Goal: Transaction & Acquisition: Purchase product/service

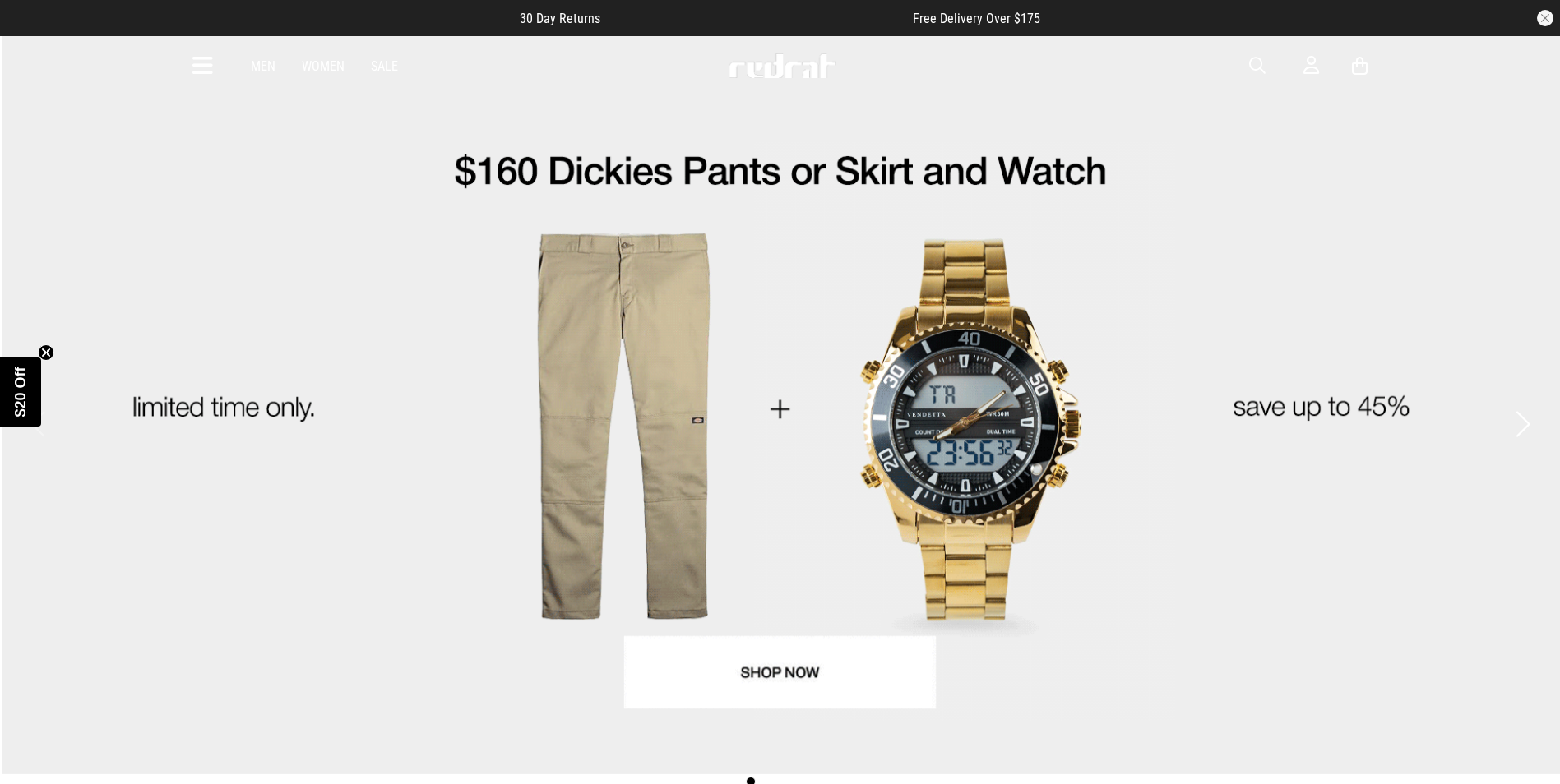
drag, startPoint x: 1252, startPoint y: 63, endPoint x: 1237, endPoint y: 68, distance: 15.8
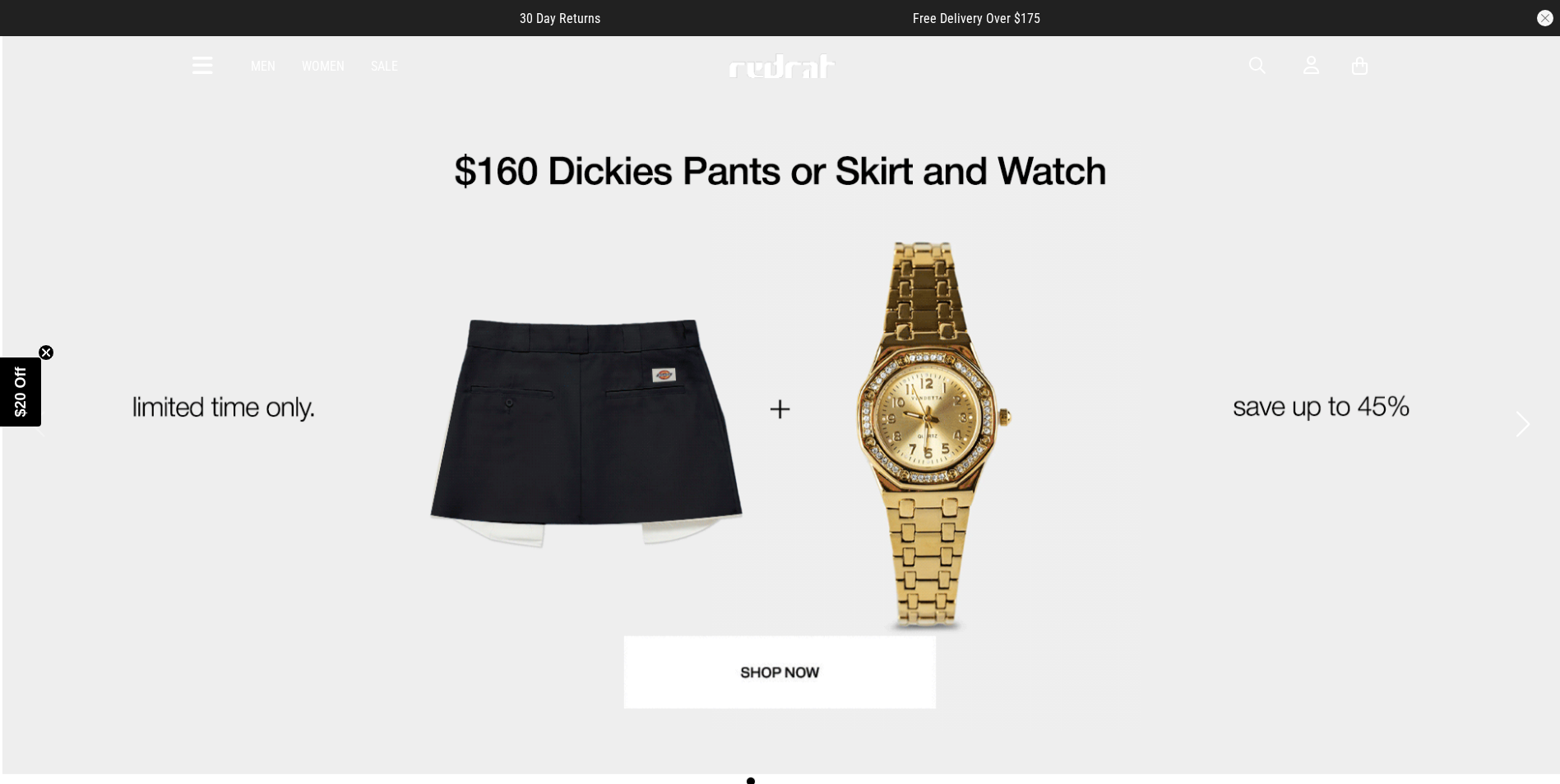
click at [1246, 65] on div "Men Women Sale Sign in New Back Footwear Back Mens Back Womens Back Youth & Kid…" at bounding box center [780, 65] width 1201 height 59
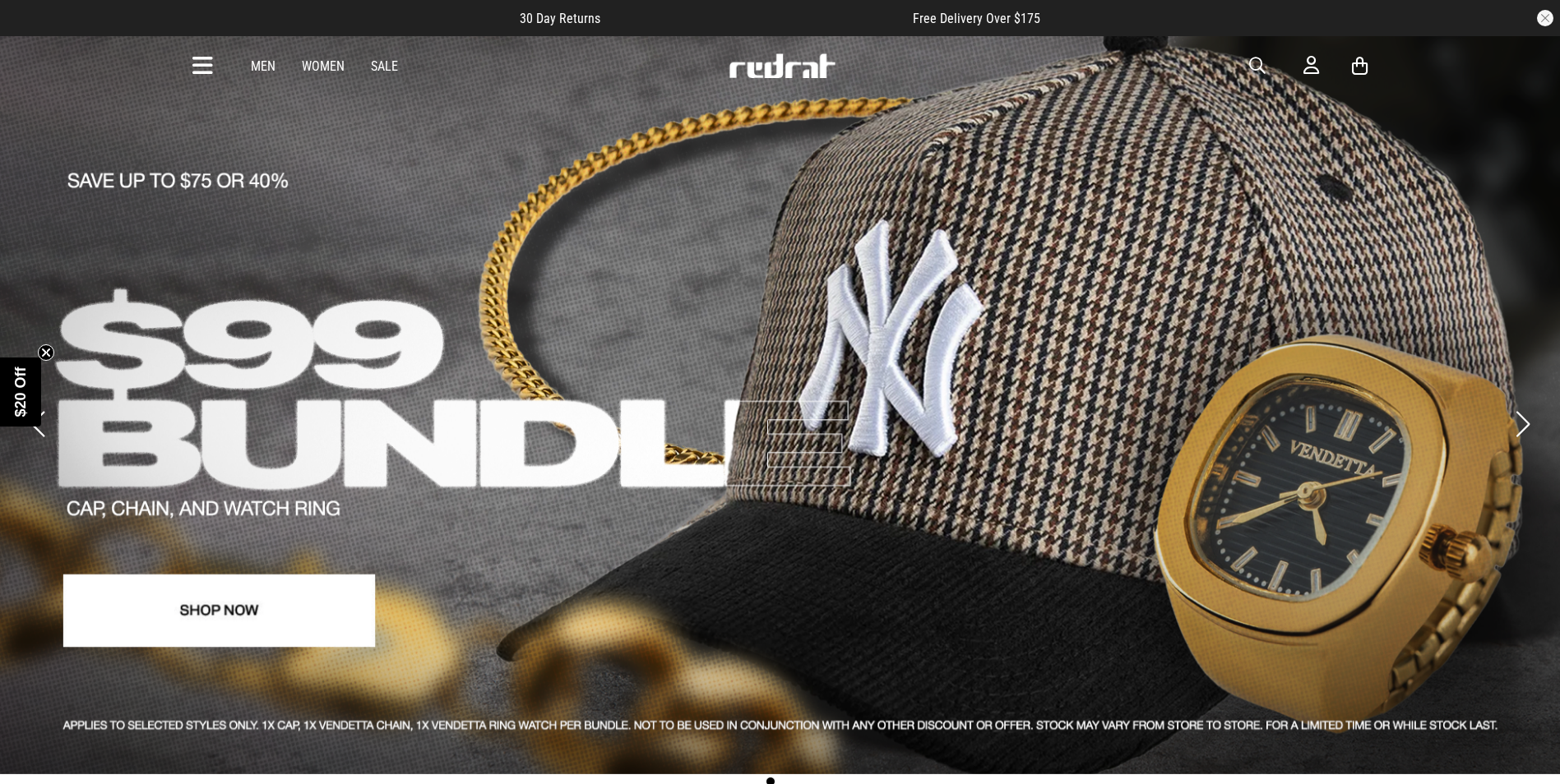
drag, startPoint x: 1248, startPoint y: 67, endPoint x: 765, endPoint y: 134, distance: 487.6
click at [1247, 67] on div "Men Women Sale Sign in New Back Footwear Back Mens Back Womens Back Youth & Kid…" at bounding box center [780, 65] width 1201 height 59
drag, startPoint x: 1256, startPoint y: 62, endPoint x: 1216, endPoint y: 64, distance: 40.0
click at [1256, 64] on span "button" at bounding box center [1257, 65] width 16 height 20
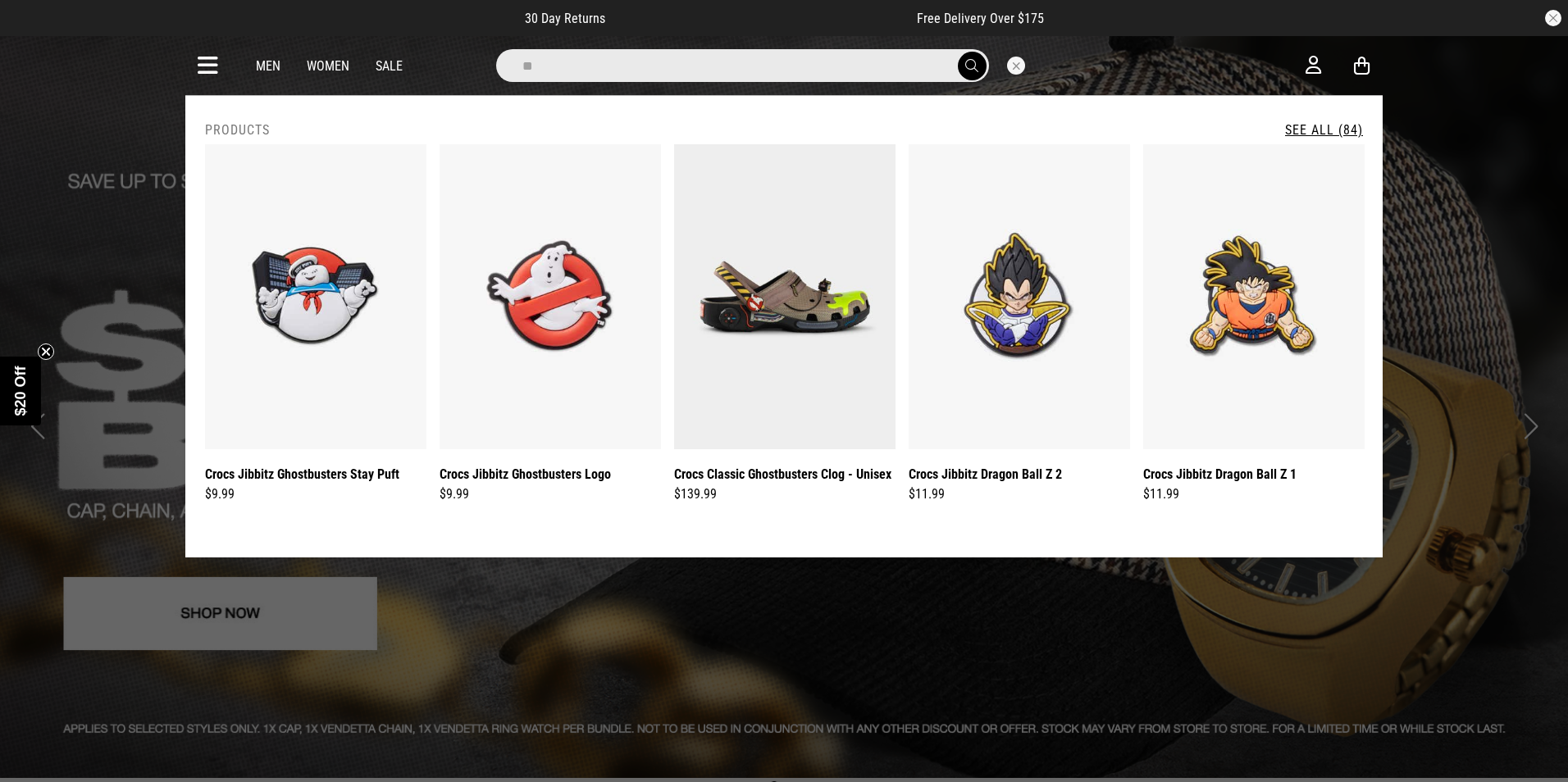
type input "*"
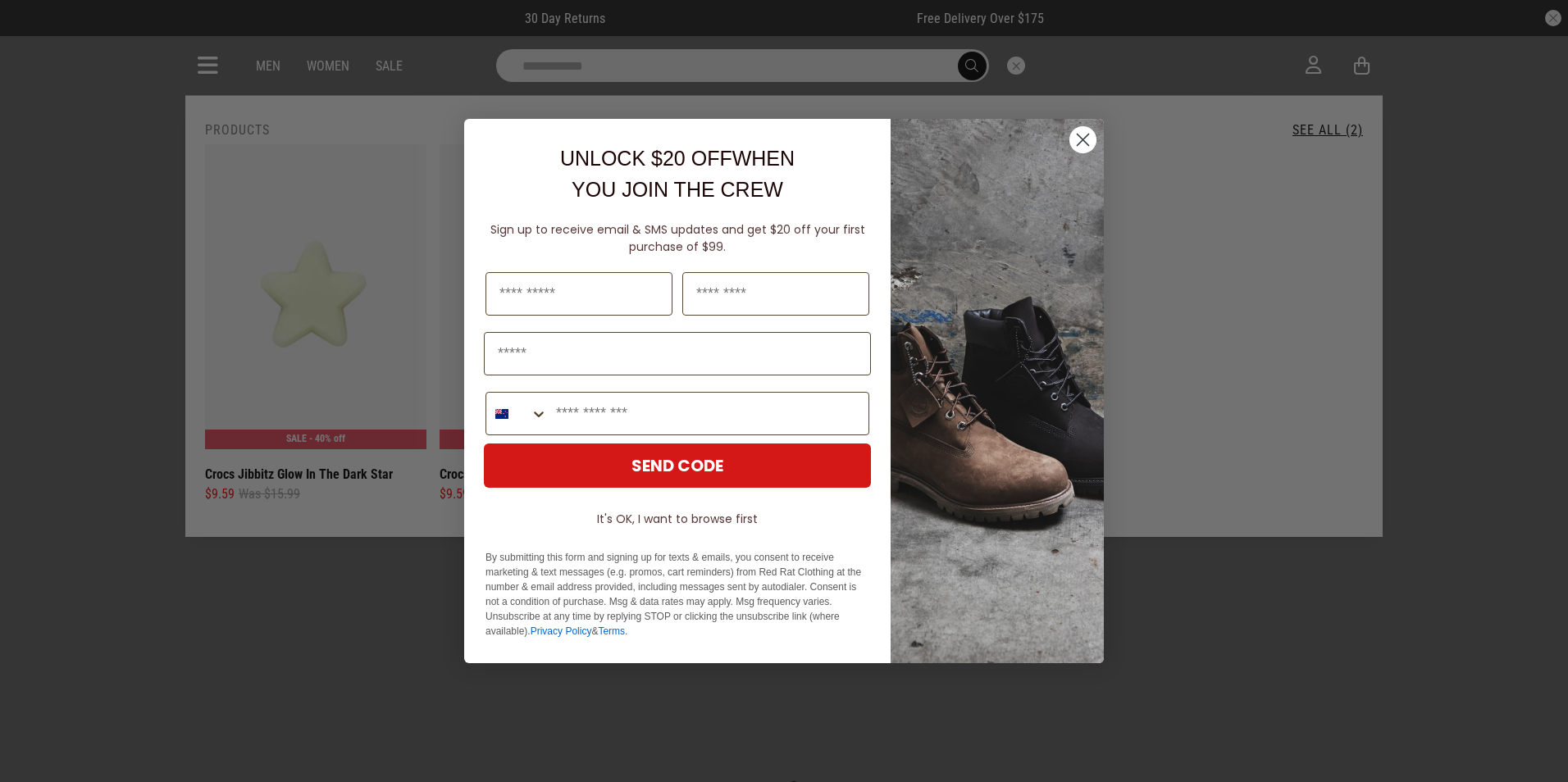
click at [1094, 134] on circle "Close dialog" at bounding box center [1083, 140] width 27 height 27
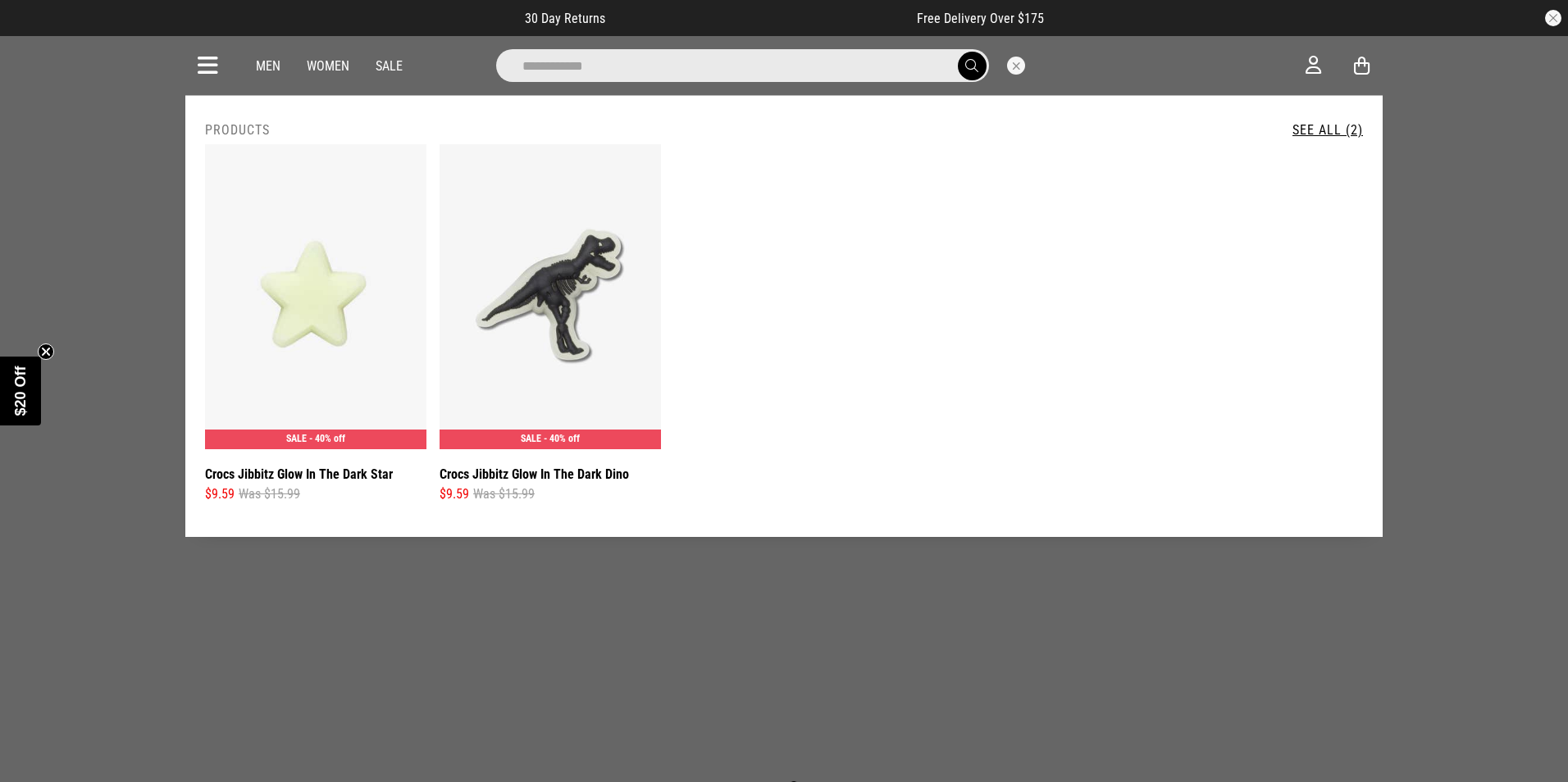
drag, startPoint x: 934, startPoint y: 69, endPoint x: 484, endPoint y: 76, distance: 450.1
click at [484, 76] on div "**********" at bounding box center [771, 65] width 575 height 33
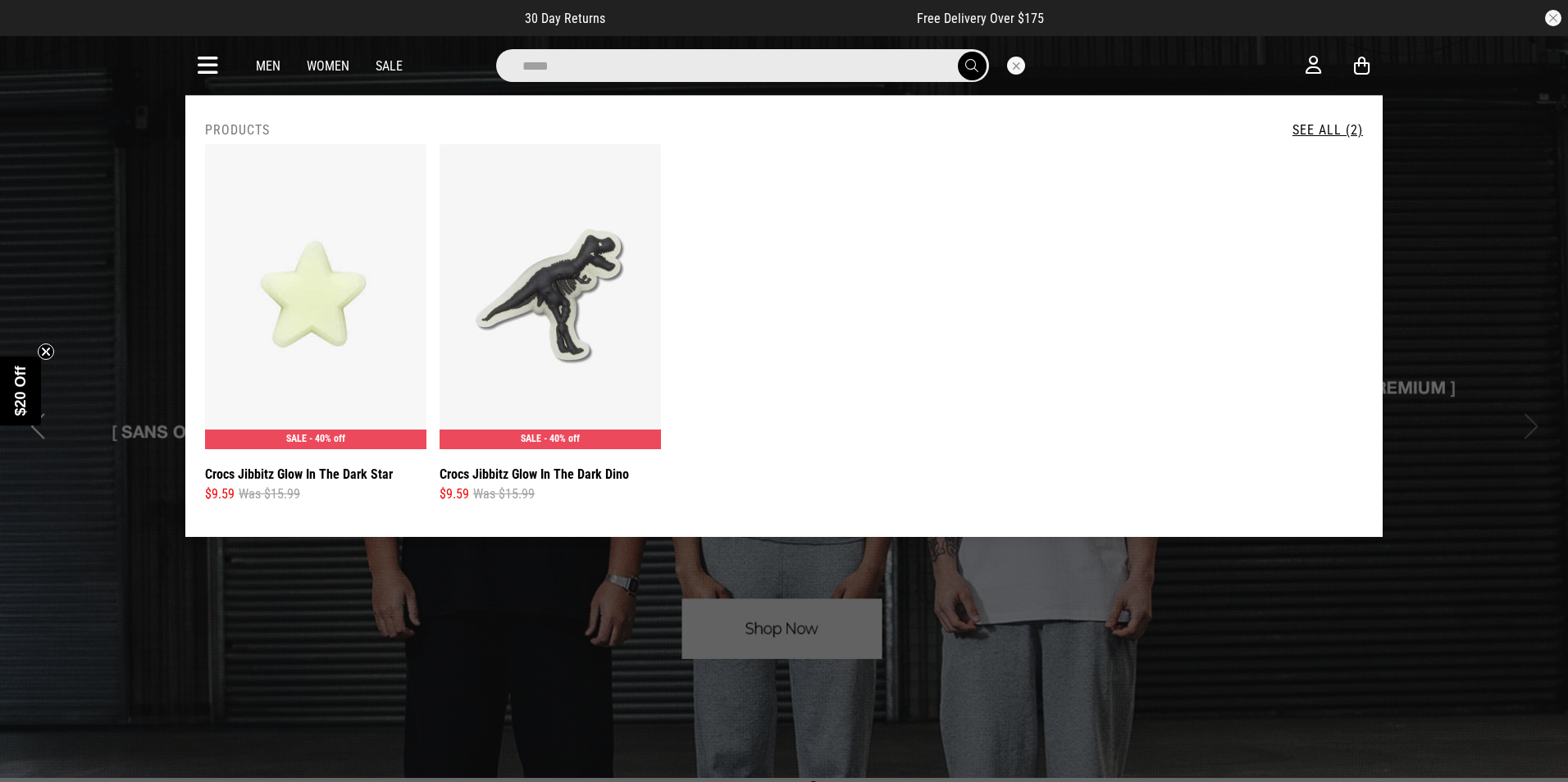
type input "*****"
click at [958, 52] on button "submit" at bounding box center [972, 66] width 29 height 29
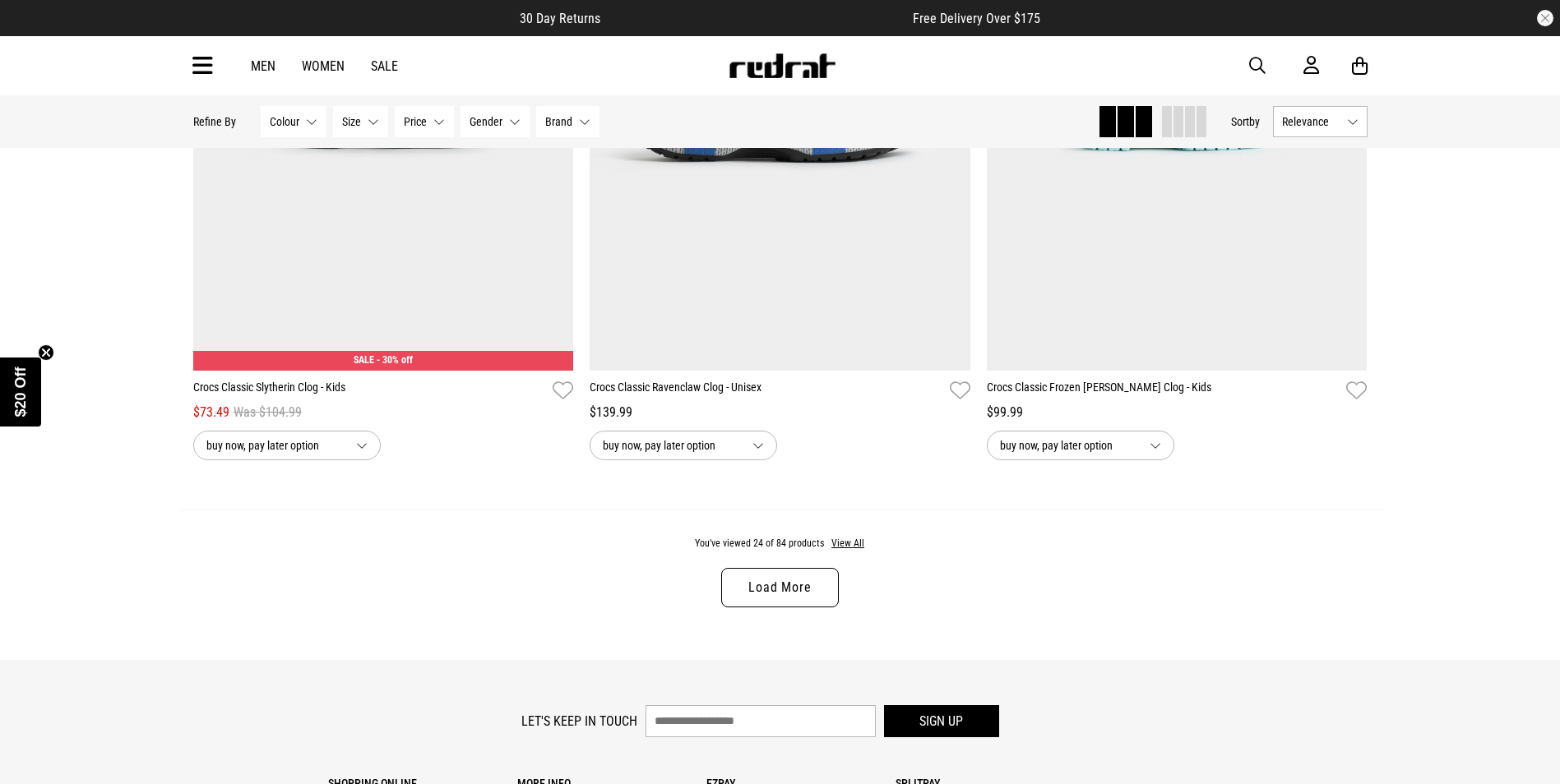
scroll to position [5180, 0]
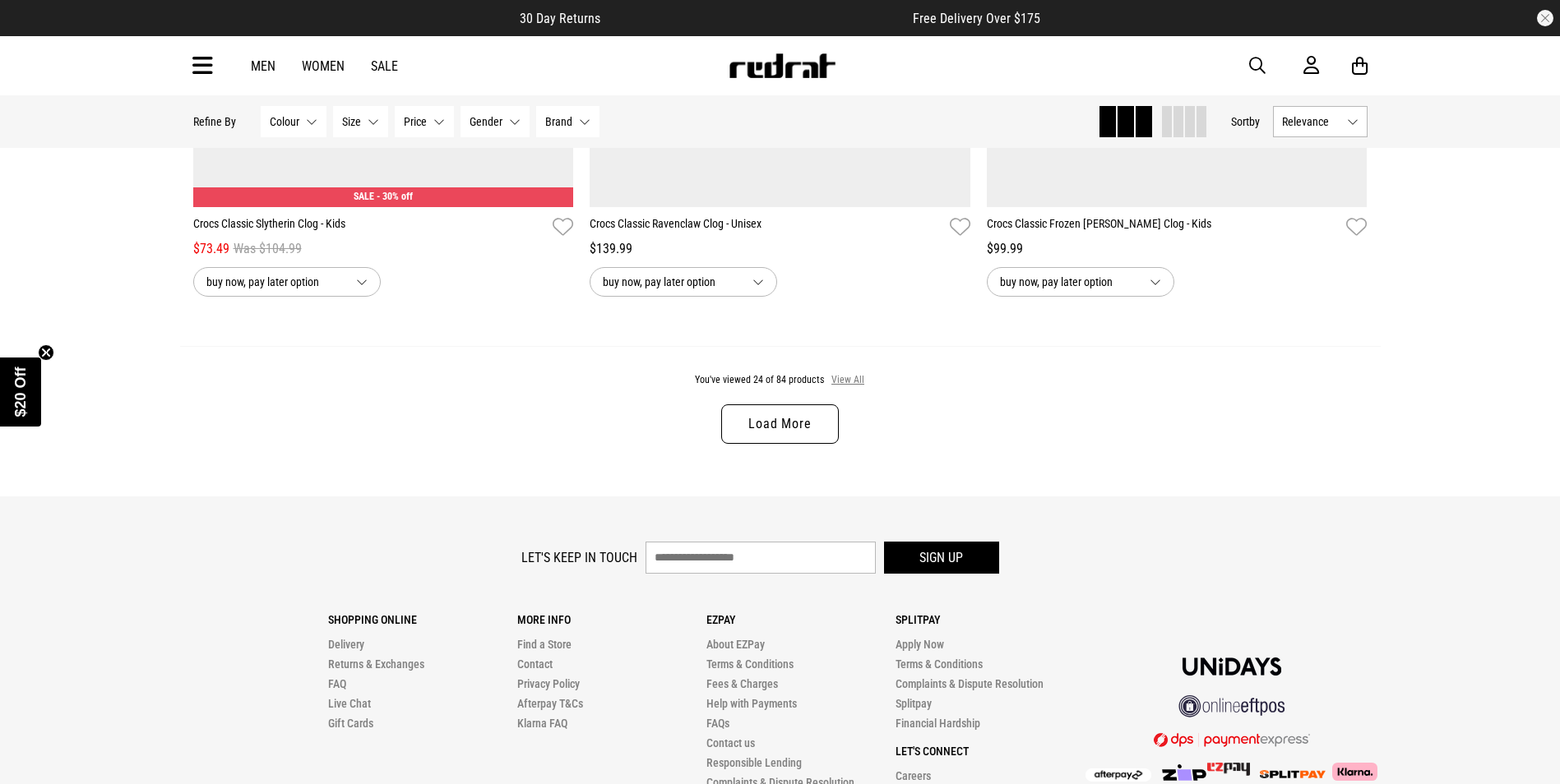
click at [841, 385] on button "View All" at bounding box center [847, 381] width 35 height 15
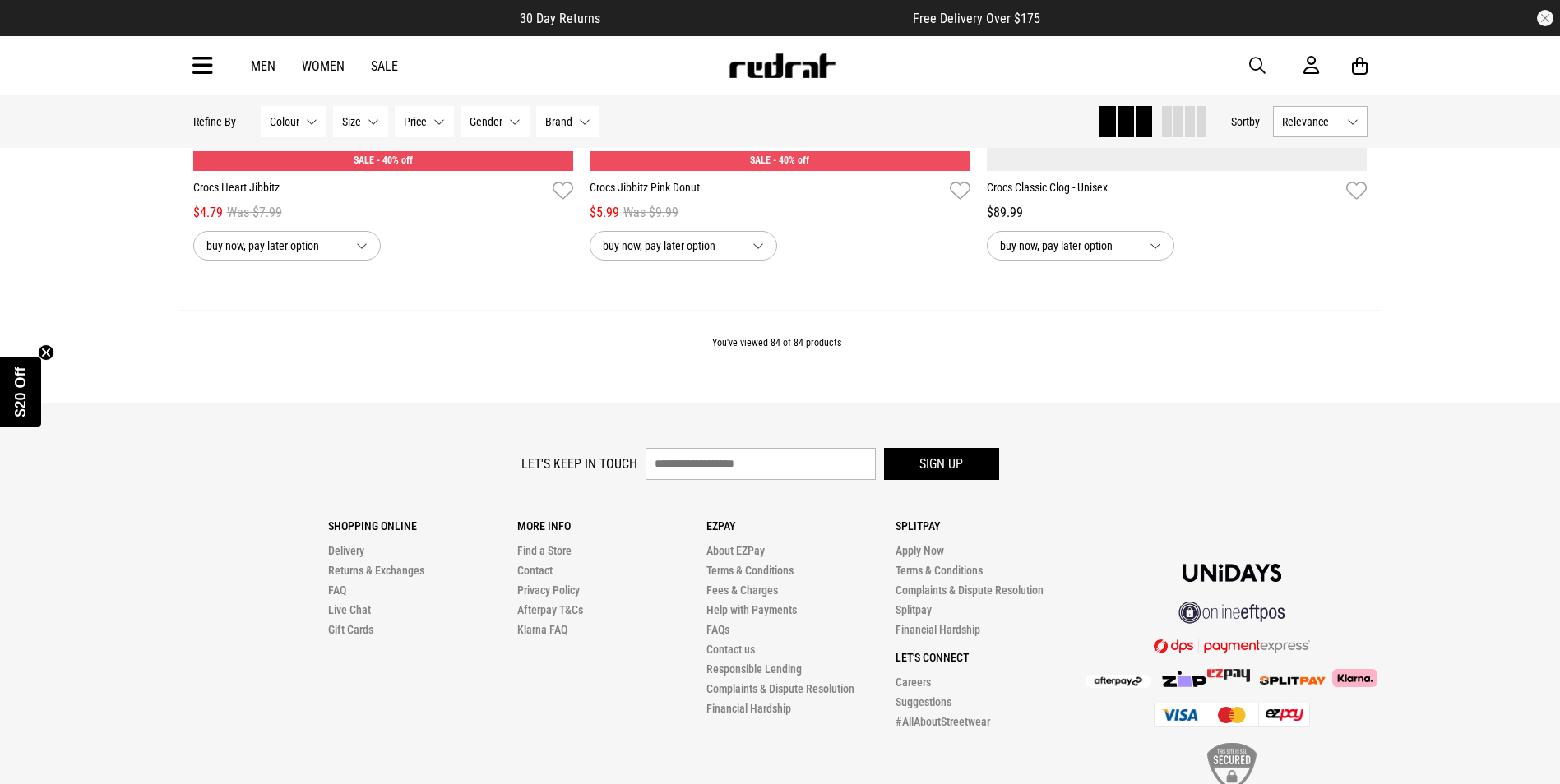
scroll to position [18440, 0]
